Goal: Navigation & Orientation: Find specific page/section

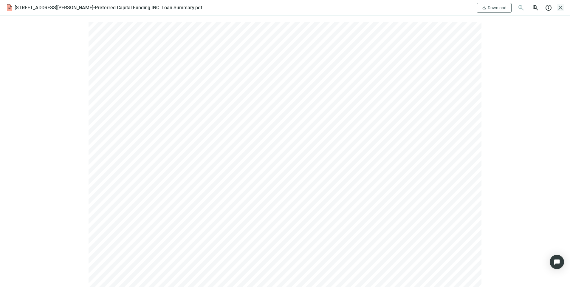
click at [563, 4] on span "close" at bounding box center [560, 7] width 7 height 7
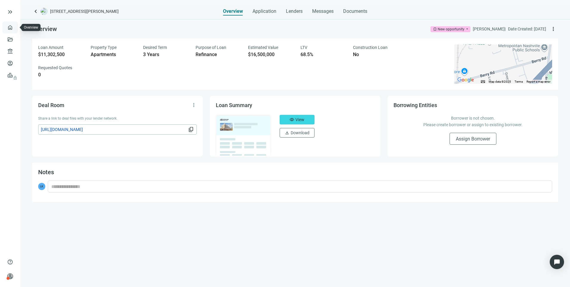
click at [15, 27] on link "Overview" at bounding box center [24, 27] width 18 height 5
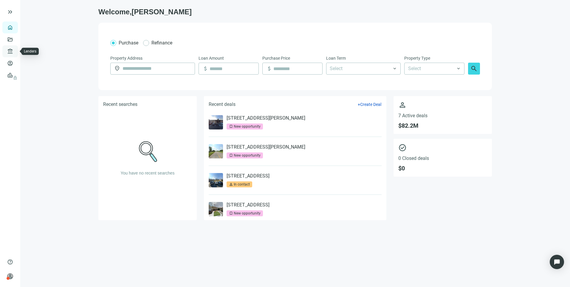
click at [15, 52] on link "Lenders" at bounding box center [23, 51] width 16 height 5
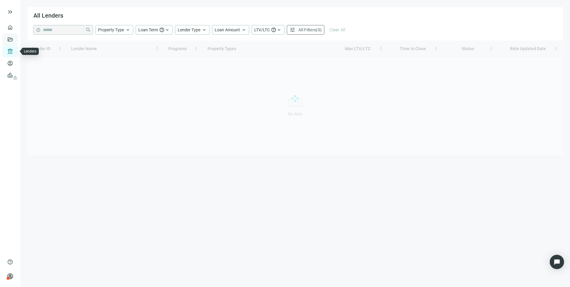
click at [15, 40] on link "Deals" at bounding box center [20, 39] width 11 height 5
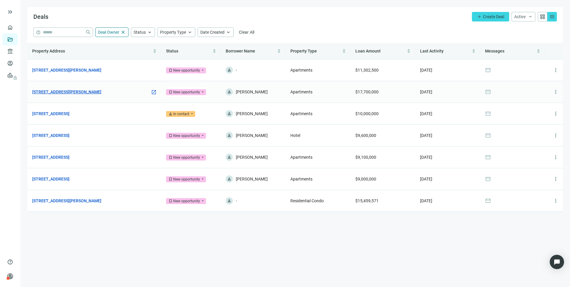
click at [73, 93] on link "[STREET_ADDRESS][PERSON_NAME]" at bounding box center [66, 92] width 69 height 7
